Goal: Complete application form

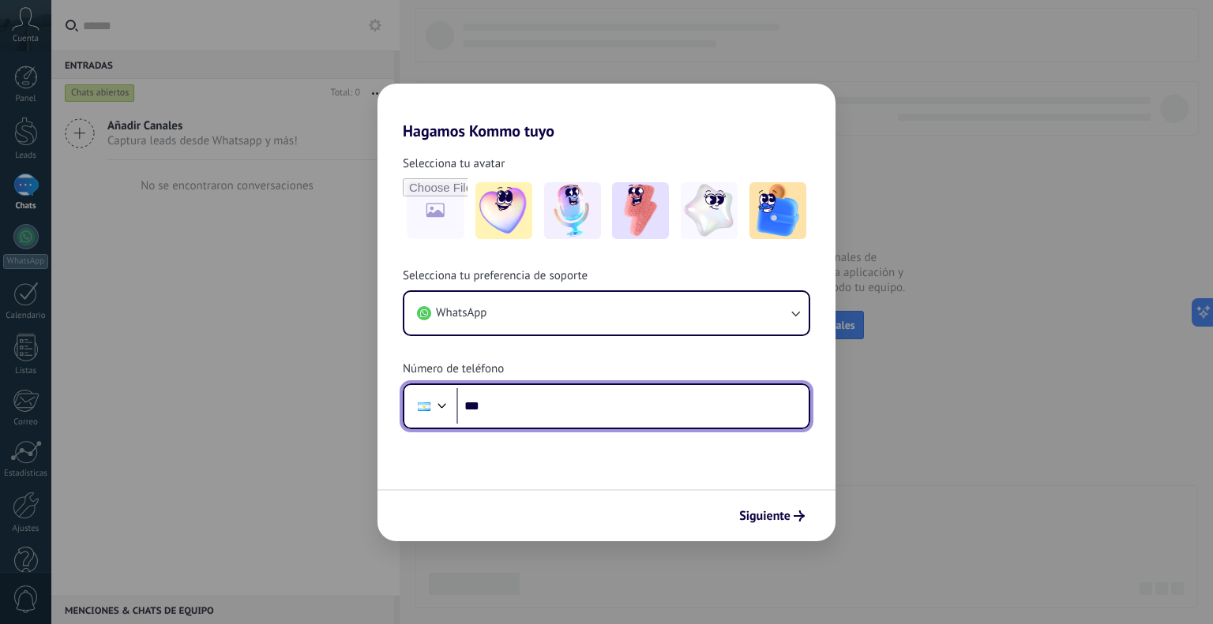
click at [616, 397] on input "***" at bounding box center [632, 406] width 352 height 36
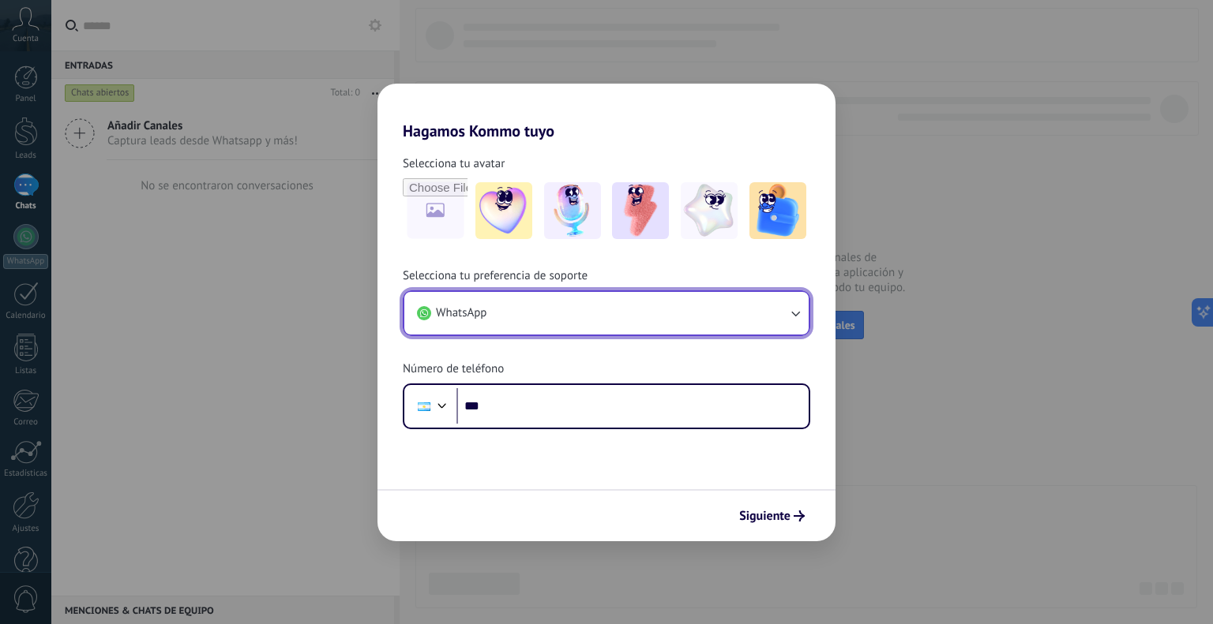
click at [766, 318] on button "WhatsApp" at bounding box center [606, 313] width 404 height 43
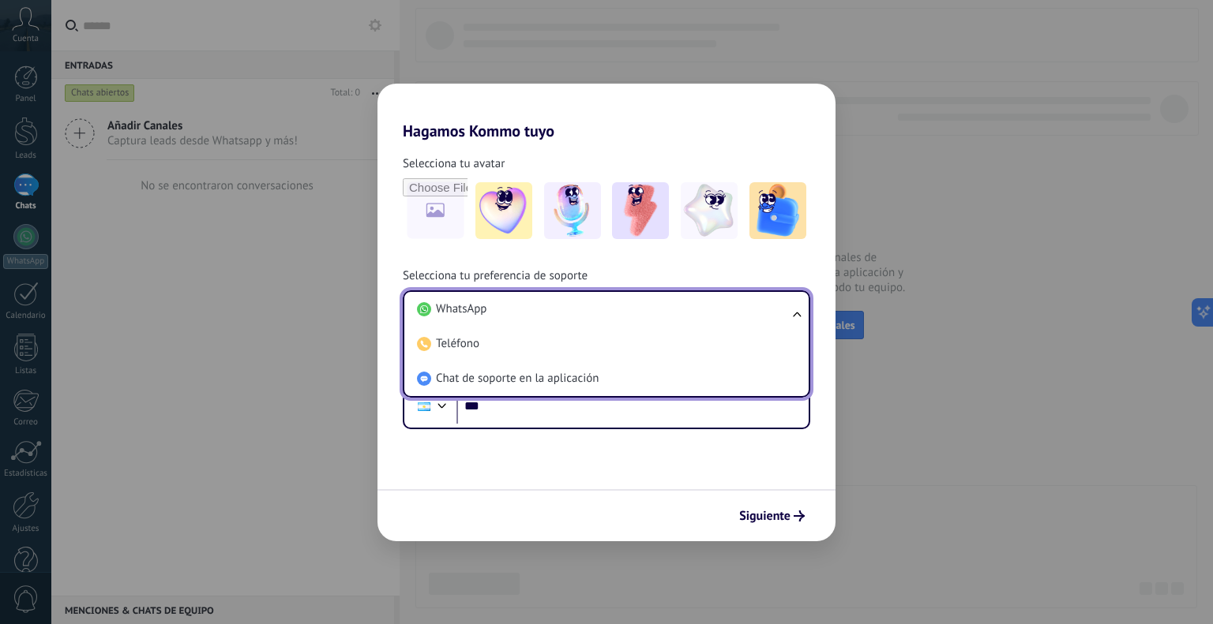
click at [766, 318] on li "WhatsApp" at bounding box center [603, 309] width 385 height 35
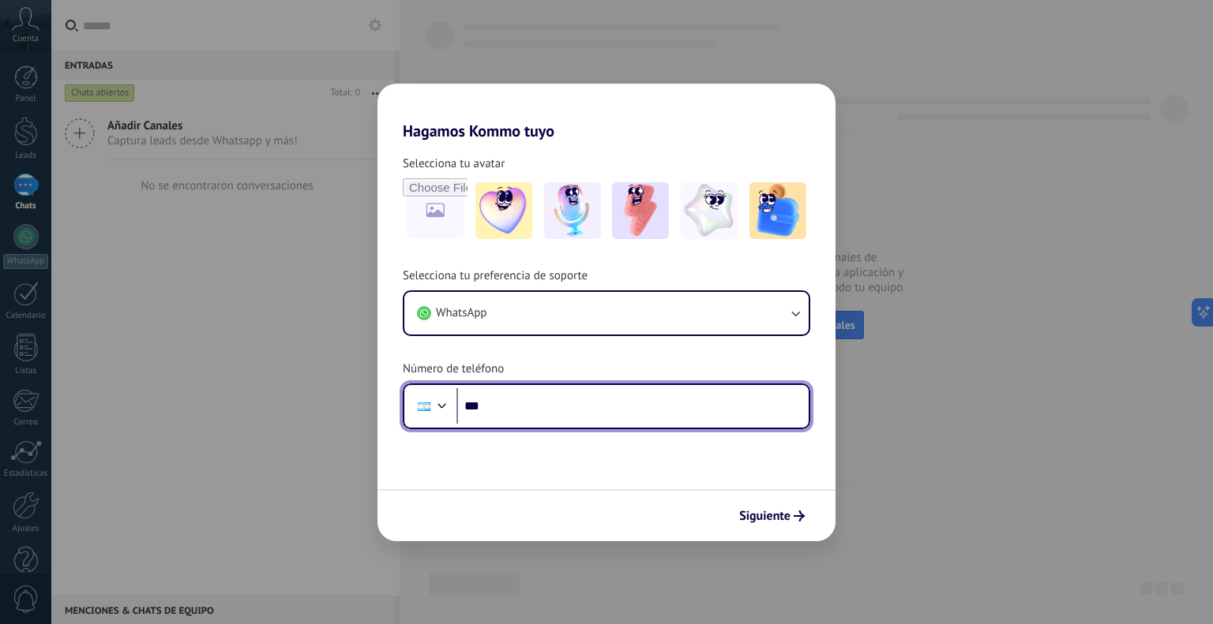
click at [632, 410] on input "***" at bounding box center [632, 406] width 352 height 36
type input "**********"
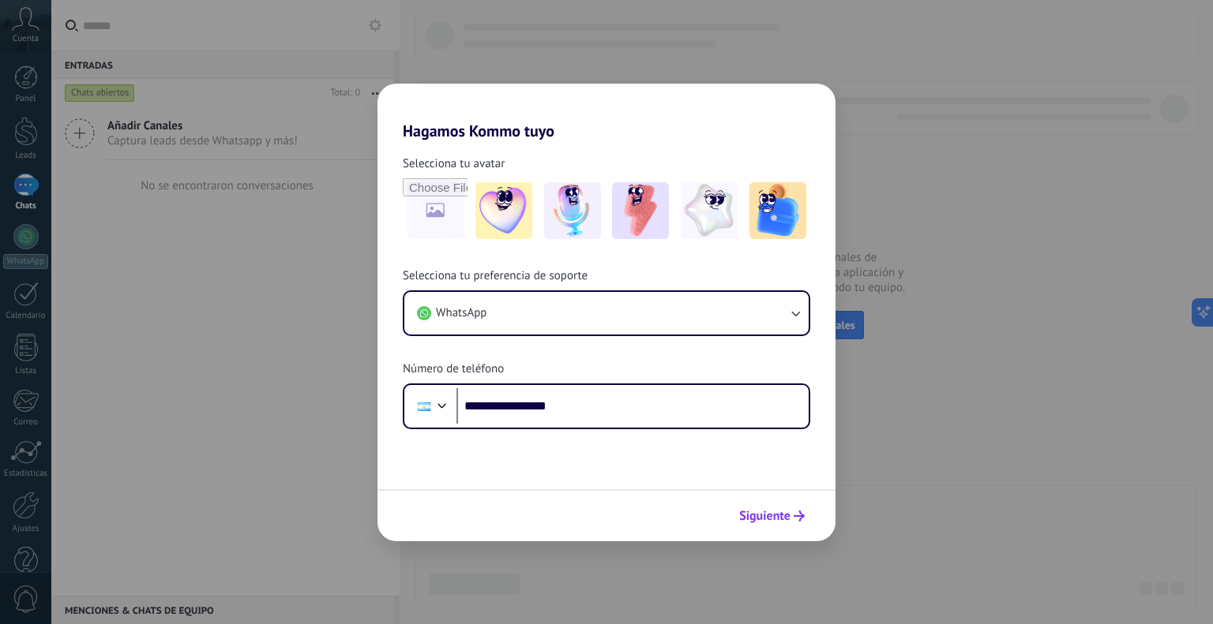
click at [797, 522] on button "Siguiente" at bounding box center [772, 516] width 80 height 27
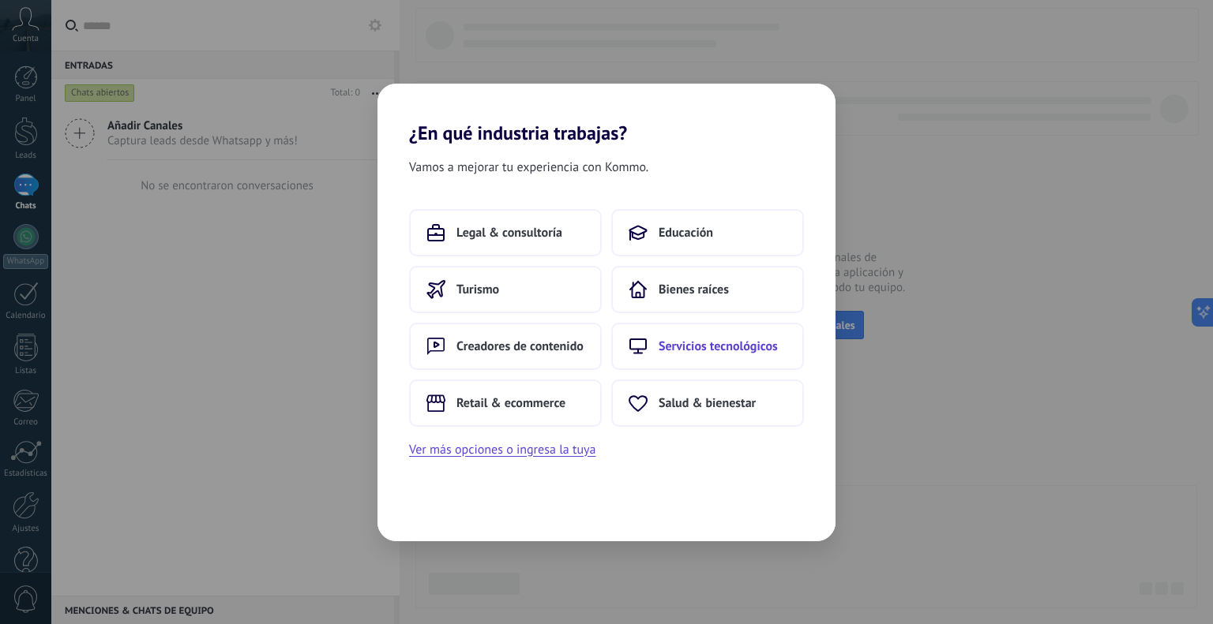
click at [694, 332] on button "Servicios tecnológicos" at bounding box center [707, 346] width 193 height 47
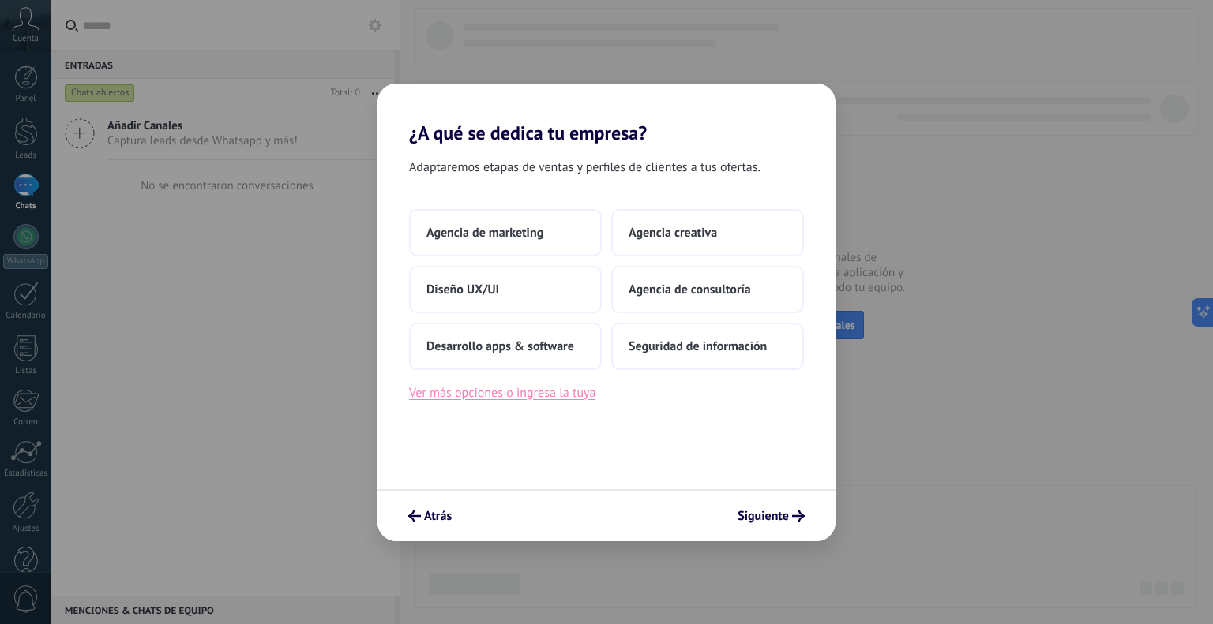
click at [558, 394] on button "Ver más opciones o ingresa la tuya" at bounding box center [502, 393] width 186 height 21
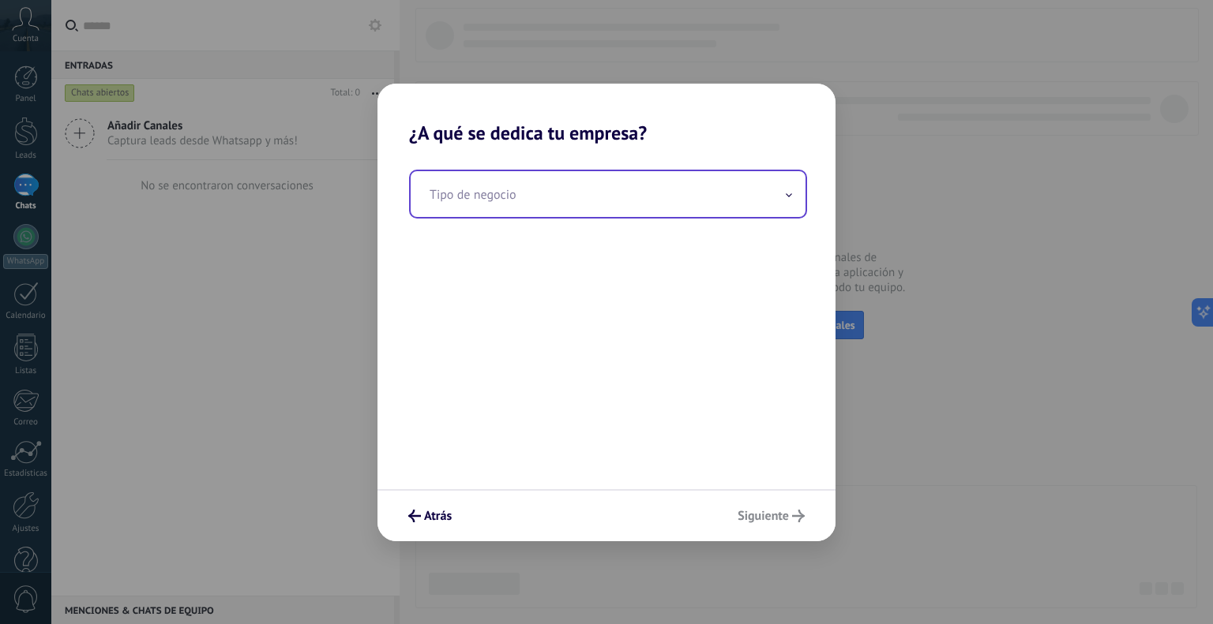
click at [575, 196] on input "text" at bounding box center [608, 194] width 395 height 46
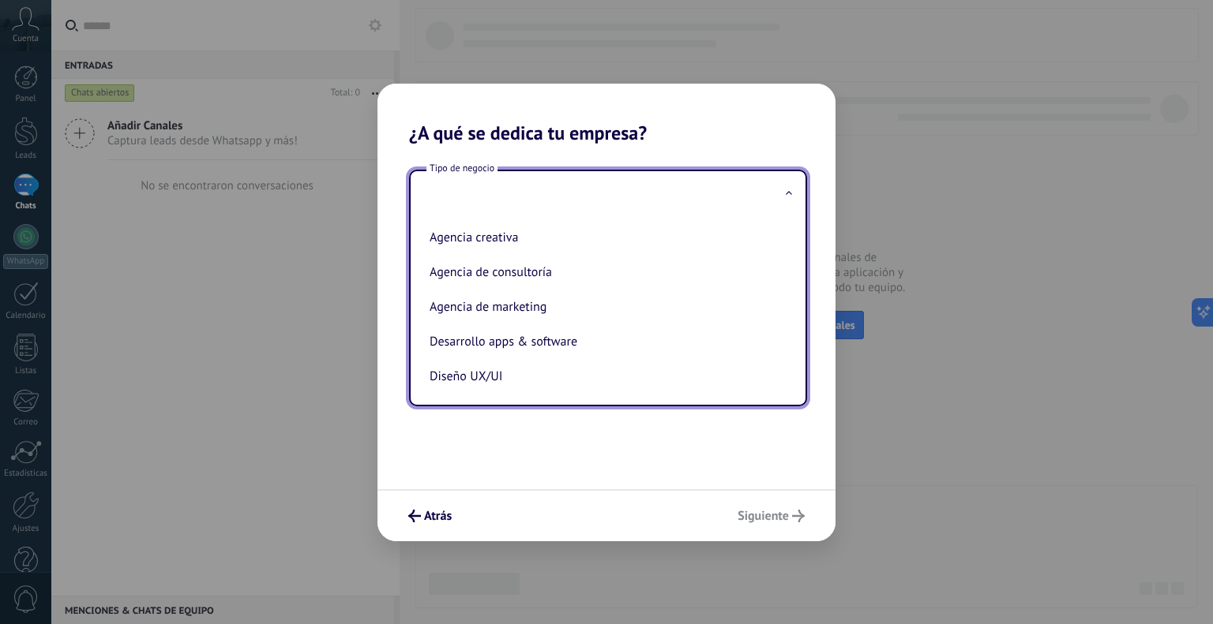
click at [582, 448] on div "Tipo de negocio Agencia creativa Agencia de consultoría Agencia de marketing De…" at bounding box center [606, 316] width 458 height 345
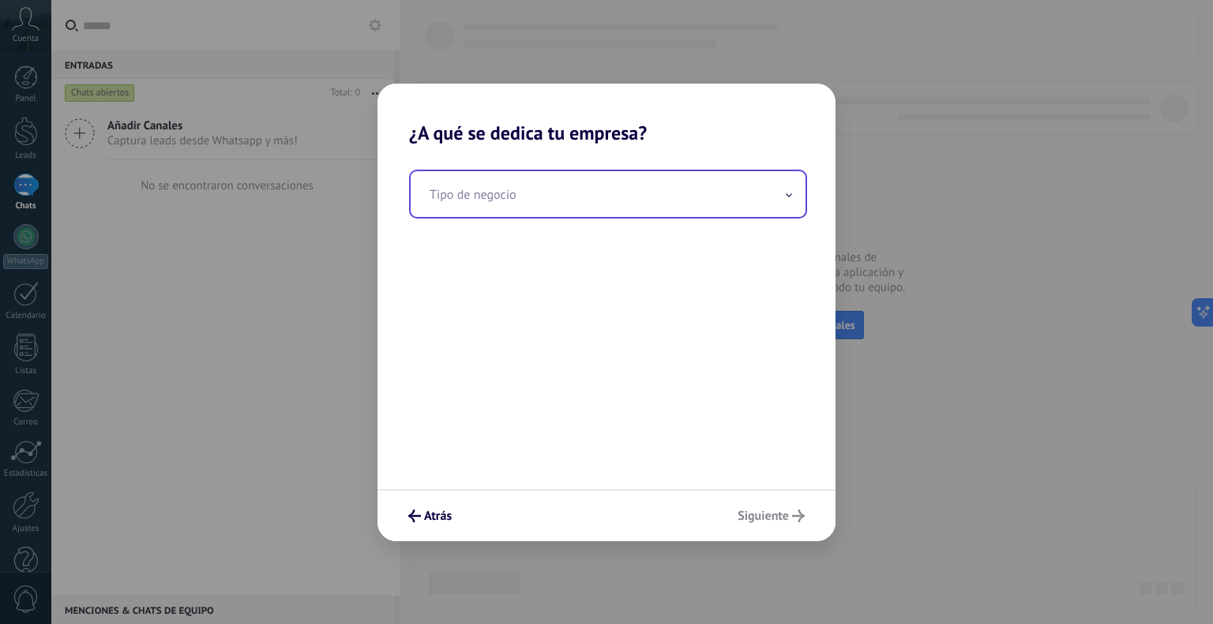
click at [562, 207] on input "text" at bounding box center [608, 194] width 395 height 46
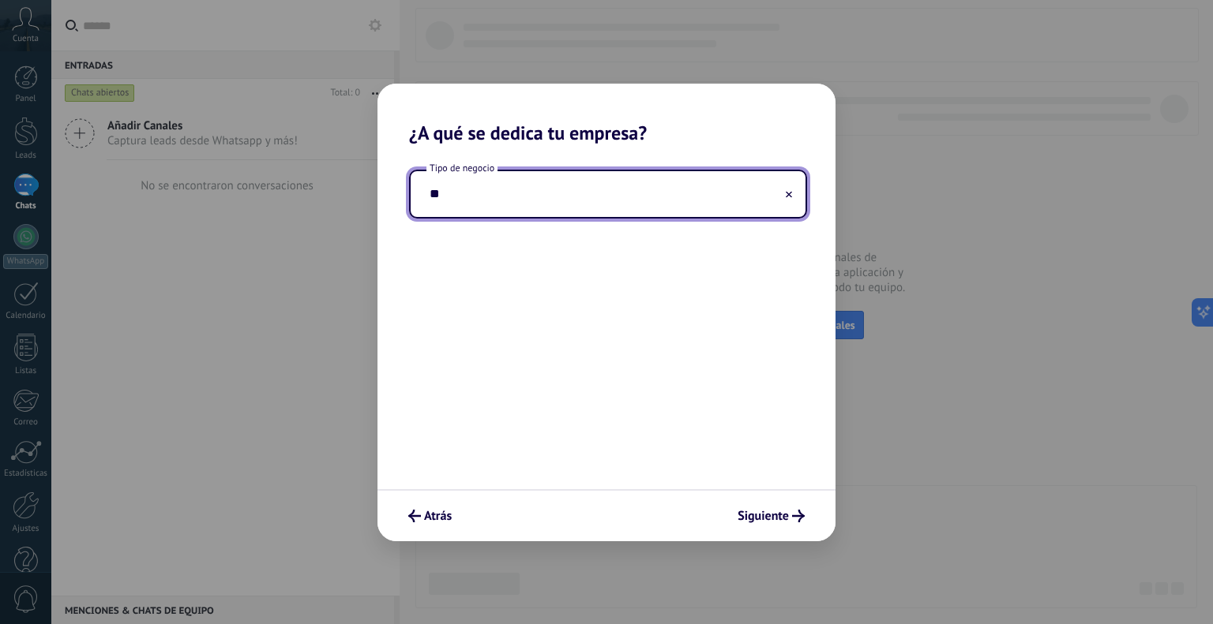
type input "*"
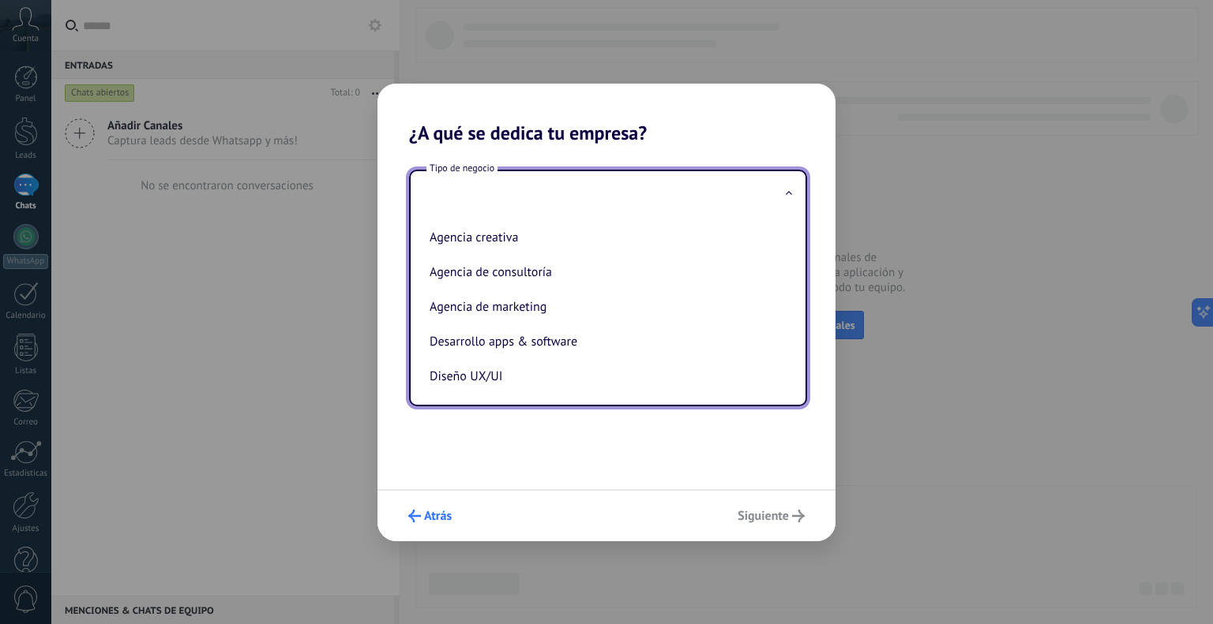
click at [433, 518] on span "Atrás" at bounding box center [438, 516] width 28 height 11
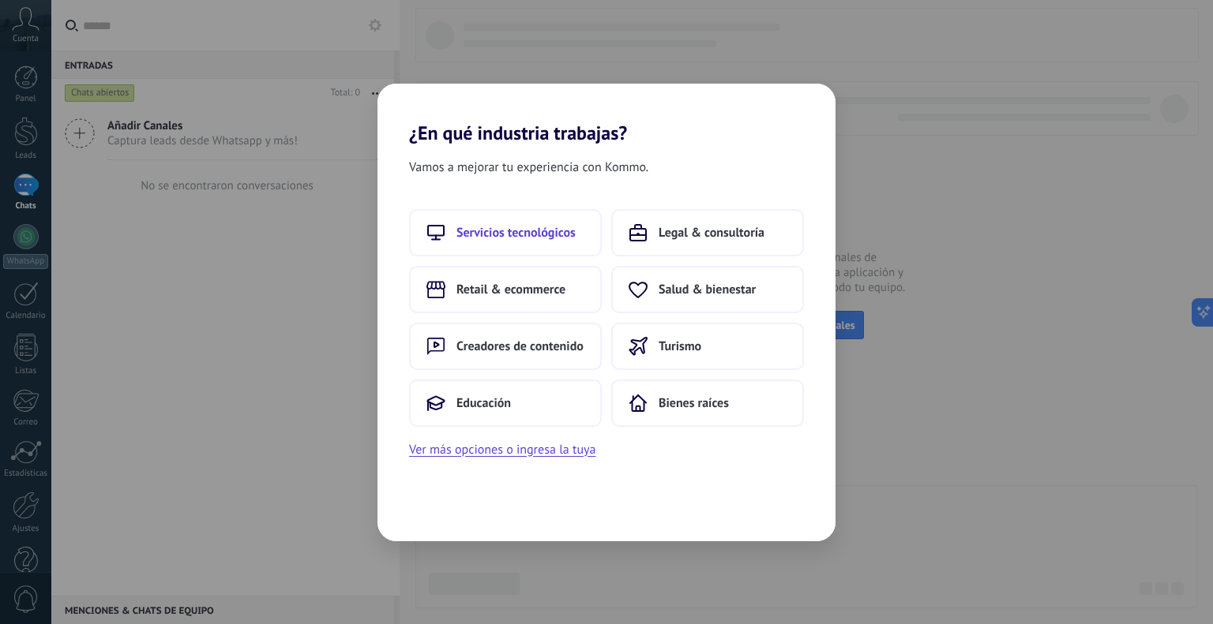
click at [562, 238] on span "Servicios tecnológicos" at bounding box center [515, 233] width 119 height 16
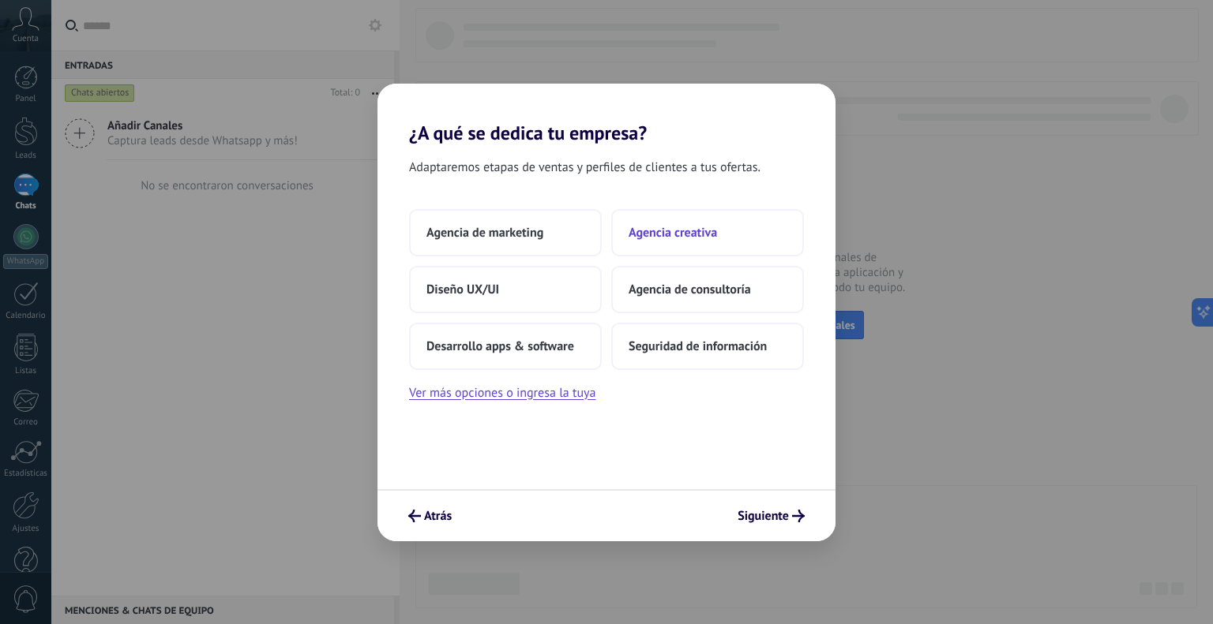
click at [638, 247] on button "Agencia creativa" at bounding box center [707, 232] width 193 height 47
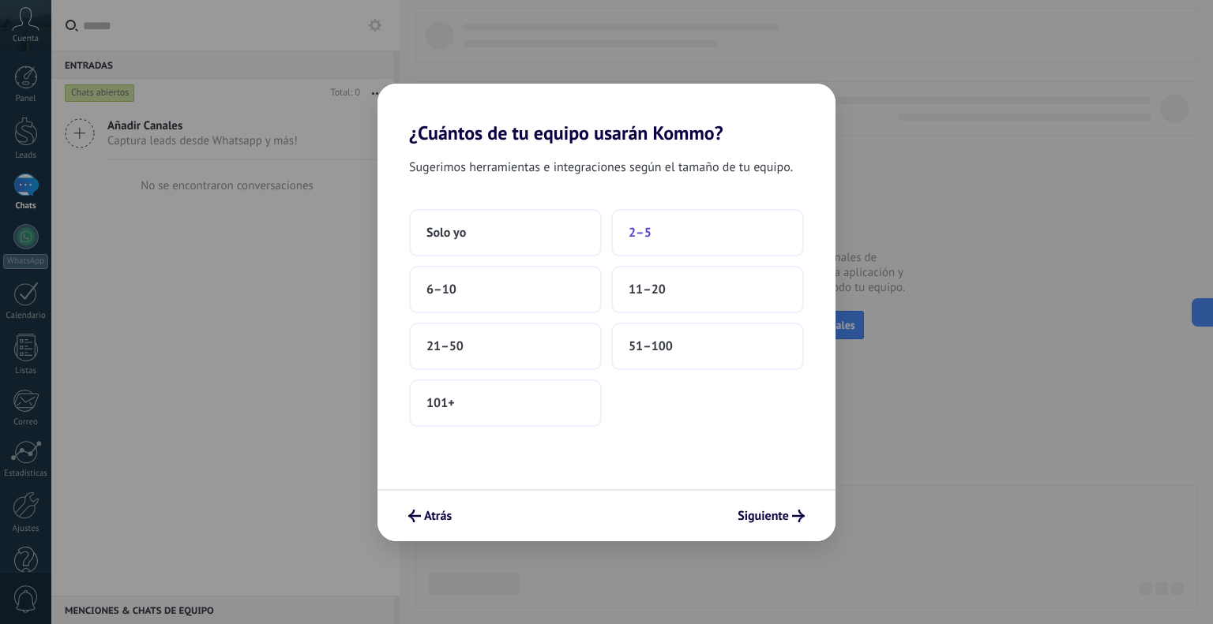
click at [654, 227] on button "2–5" at bounding box center [707, 232] width 193 height 47
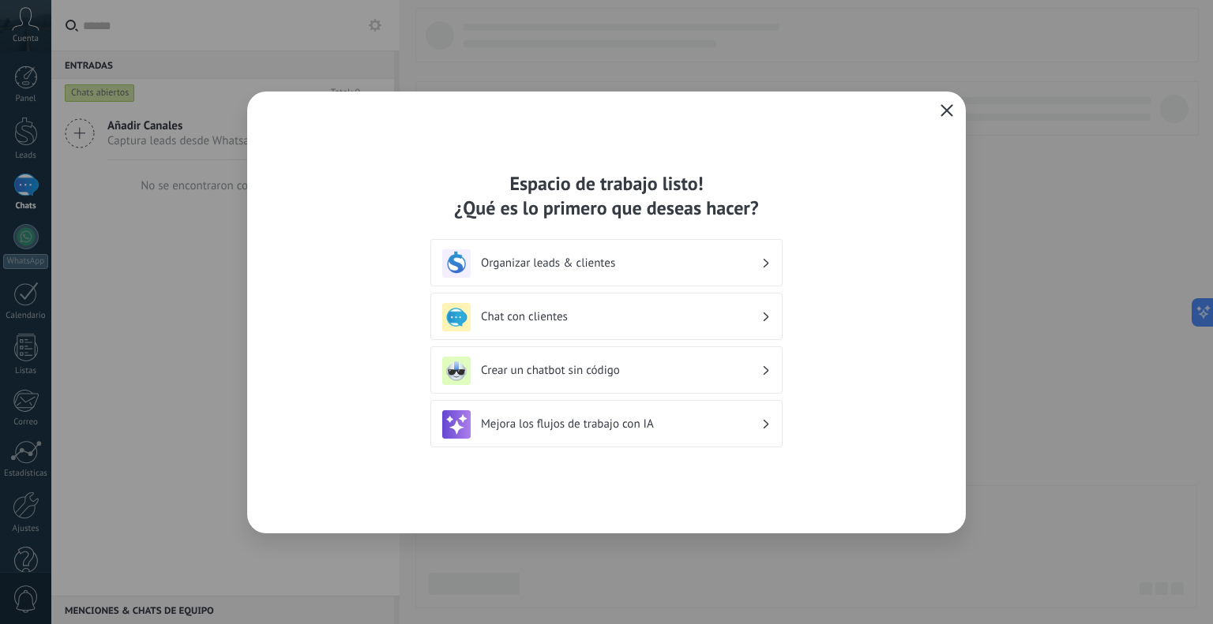
click at [950, 107] on use "button" at bounding box center [947, 110] width 12 height 12
